Goal: Check status

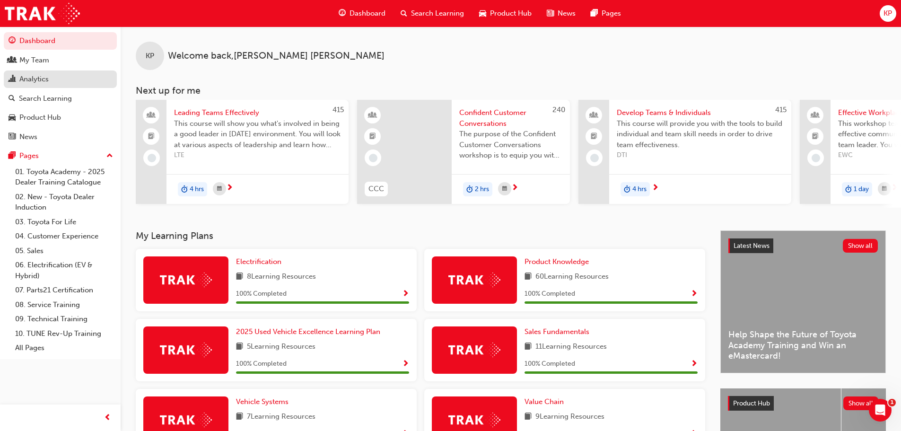
click at [30, 78] on div "Analytics" at bounding box center [33, 79] width 29 height 11
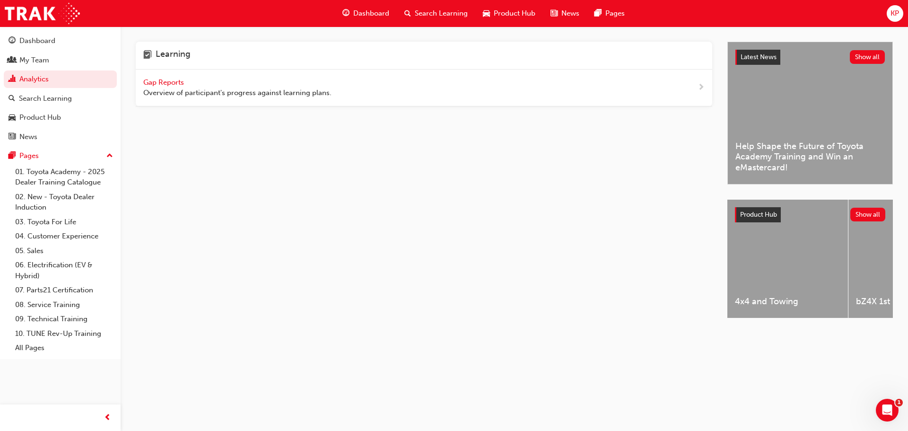
click at [169, 81] on span "Gap Reports" at bounding box center [164, 82] width 43 height 9
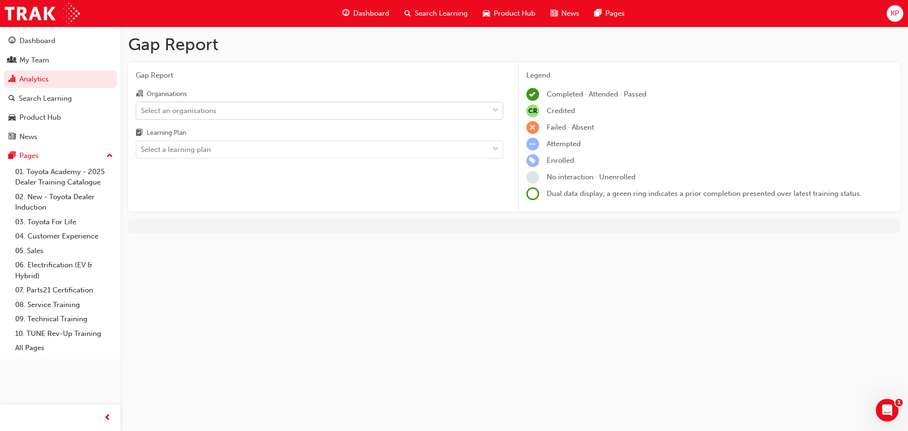
drag, startPoint x: 304, startPoint y: 115, endPoint x: 282, endPoint y: 116, distance: 21.8
click at [302, 115] on div "Select an organisations" at bounding box center [312, 110] width 352 height 17
click at [142, 114] on input "Organisations Select an organisations" at bounding box center [141, 110] width 1 height 8
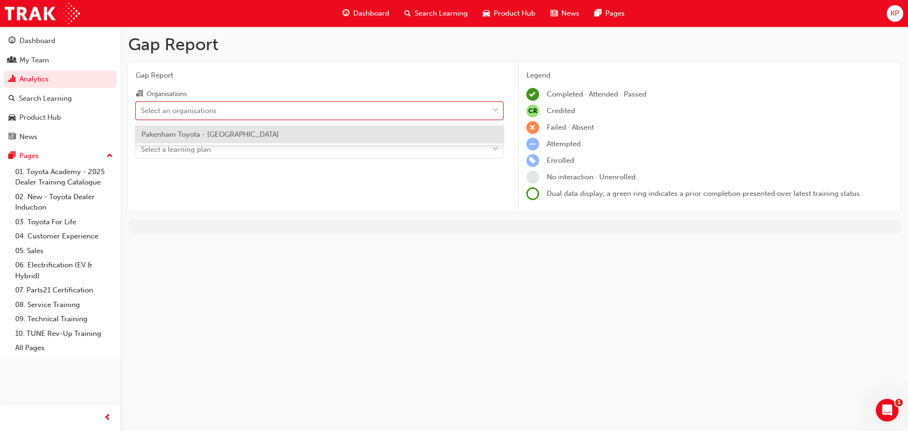
click at [175, 139] on div "Pakenham Toyota - [GEOGRAPHIC_DATA]" at bounding box center [320, 134] width 368 height 18
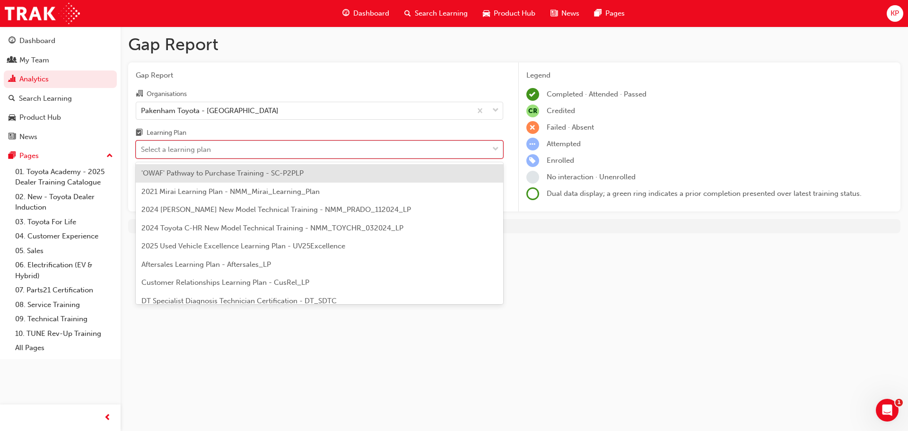
click at [172, 151] on div "Select a learning plan" at bounding box center [176, 149] width 70 height 11
click at [142, 151] on input "Learning Plan option 'OWAF' Pathway to Purchase Training - SC-P2PLP focused, 1 …" at bounding box center [141, 149] width 1 height 8
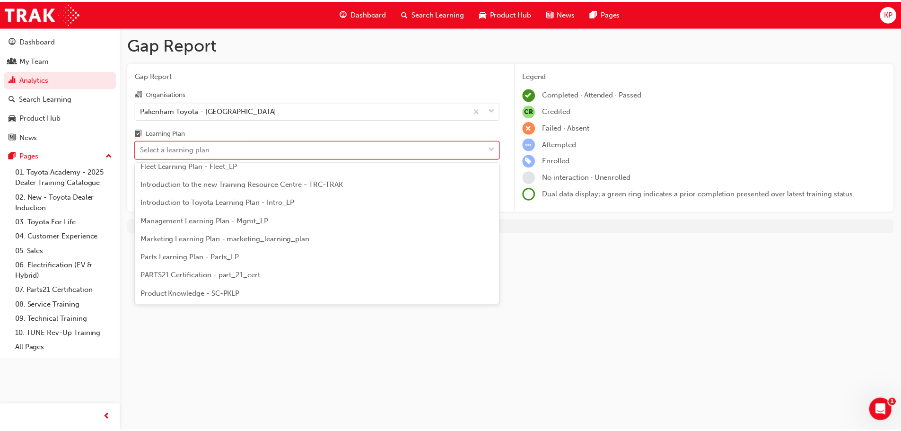
scroll to position [237, 0]
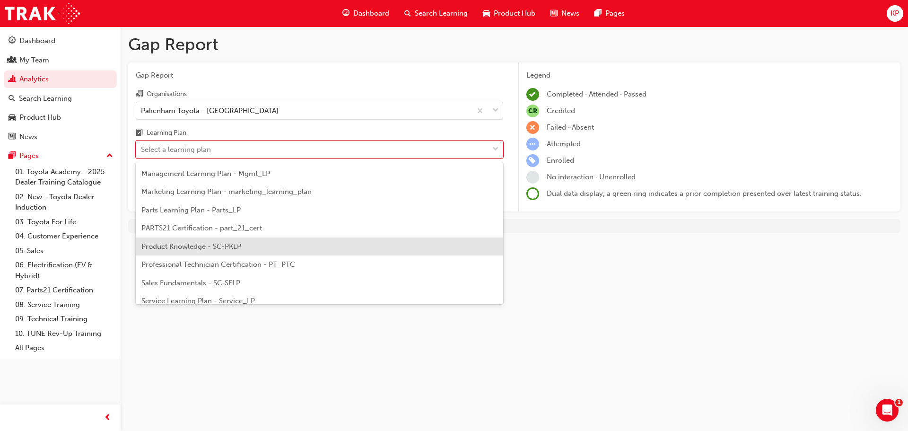
click at [202, 244] on span "Product Knowledge - SC-PKLP" at bounding box center [191, 246] width 100 height 9
